Goal: Task Accomplishment & Management: Use online tool/utility

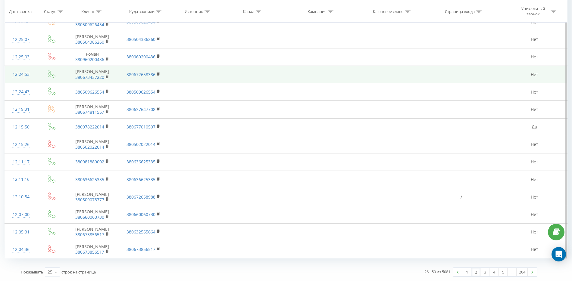
scroll to position [302, 0]
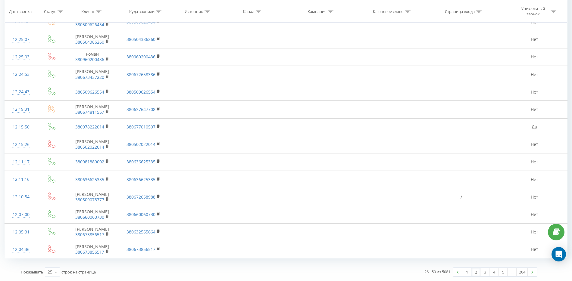
click at [474, 272] on link "2" at bounding box center [475, 272] width 9 height 8
click at [469, 272] on link "1" at bounding box center [466, 272] width 9 height 8
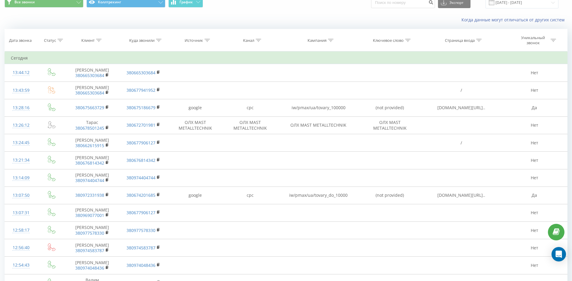
scroll to position [38, 0]
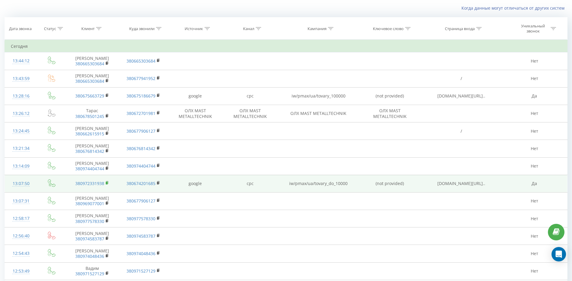
click at [107, 181] on icon at bounding box center [107, 183] width 3 height 4
click at [106, 182] on rect at bounding box center [107, 183] width 2 height 3
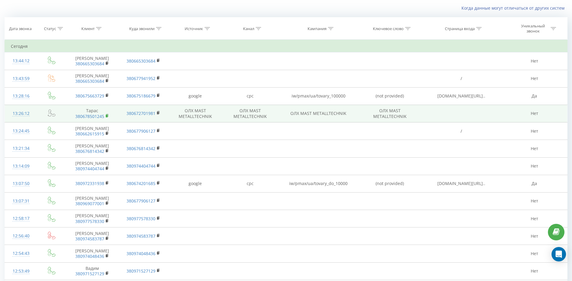
click at [109, 114] on icon at bounding box center [107, 116] width 3 height 4
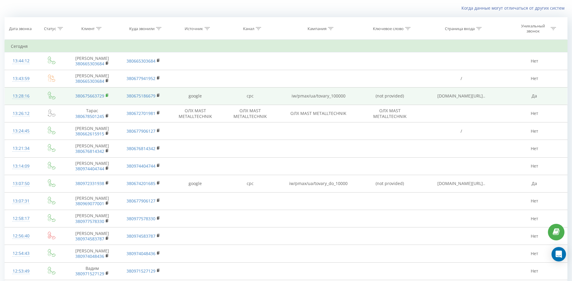
click at [107, 93] on icon at bounding box center [107, 95] width 3 height 4
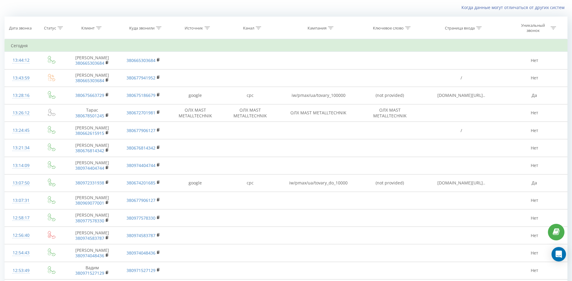
scroll to position [0, 0]
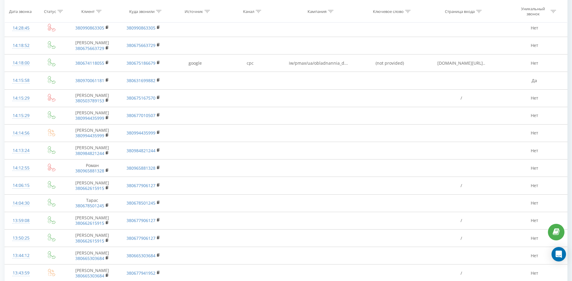
scroll to position [11, 0]
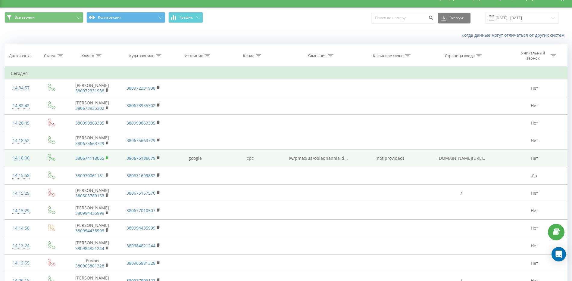
click at [109, 157] on icon at bounding box center [107, 158] width 3 height 4
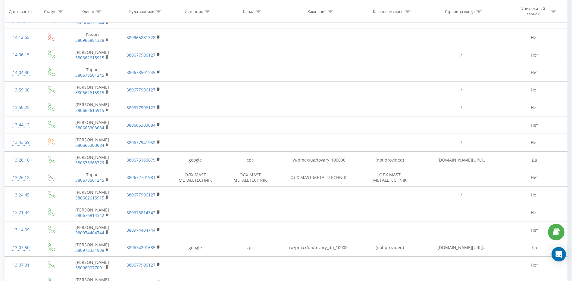
scroll to position [274, 0]
